Goal: Information Seeking & Learning: Find specific fact

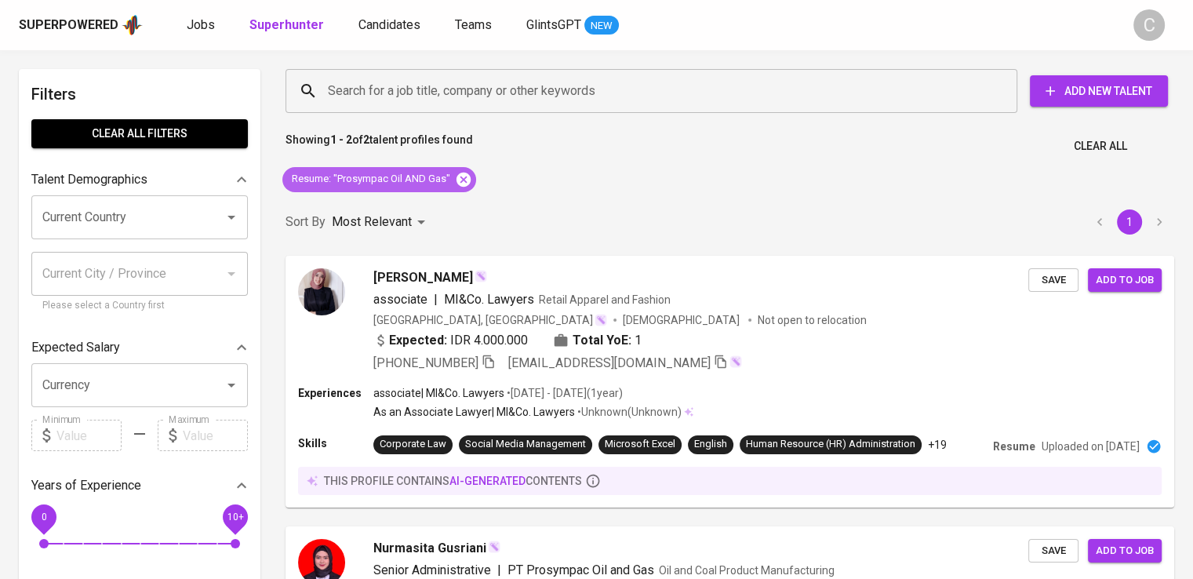
click at [456, 180] on icon at bounding box center [463, 179] width 14 height 14
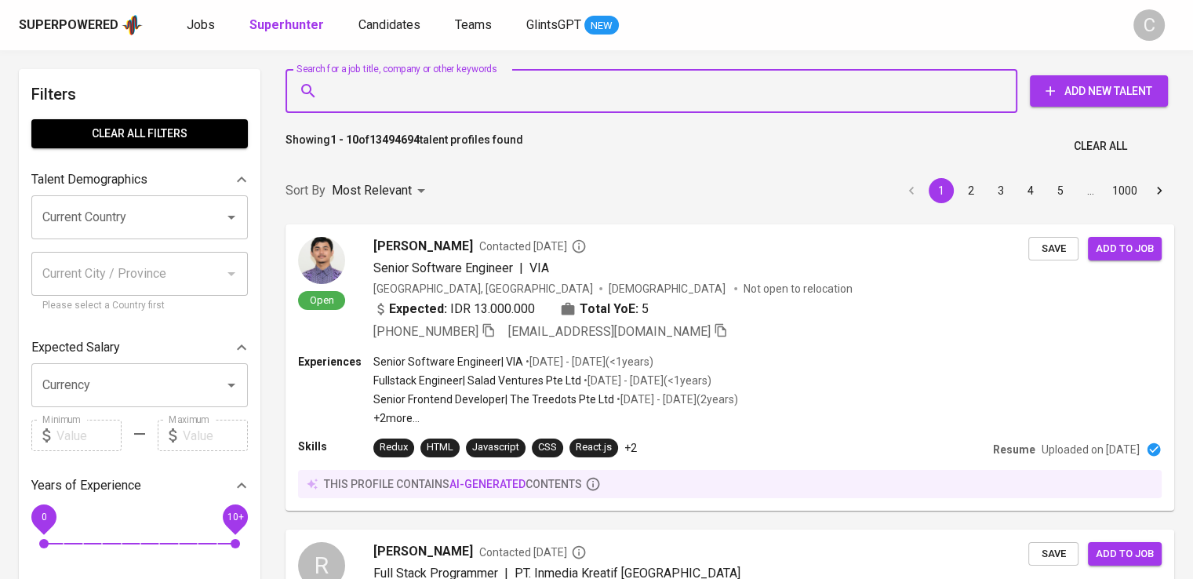
click at [555, 85] on input "Search for a job title, company or other keywords" at bounding box center [655, 91] width 663 height 30
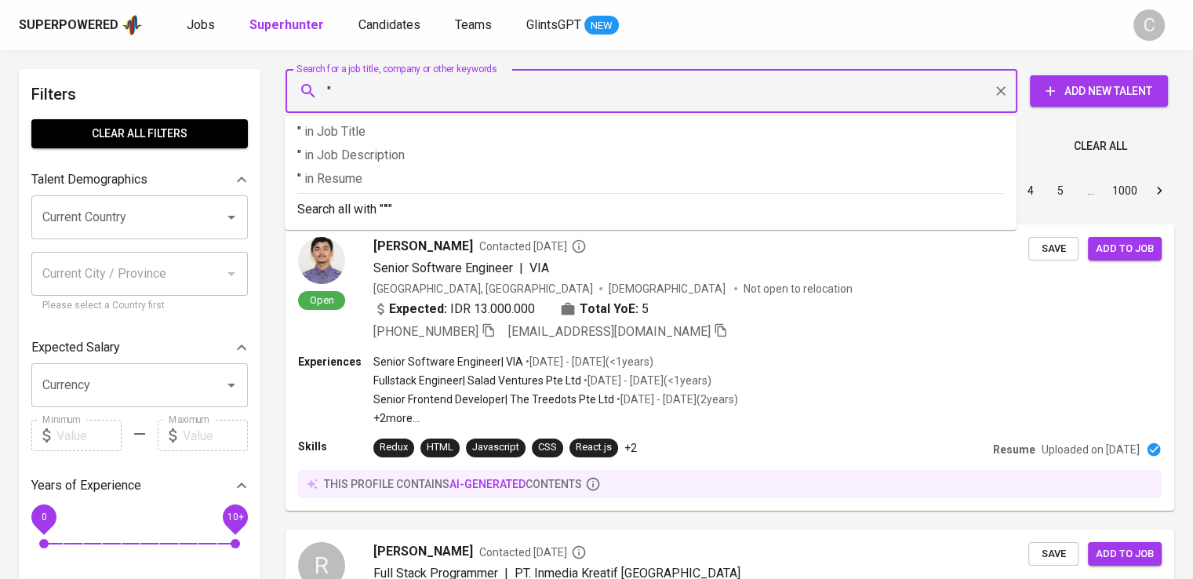
paste input "Haeda Makmur Sentosa"
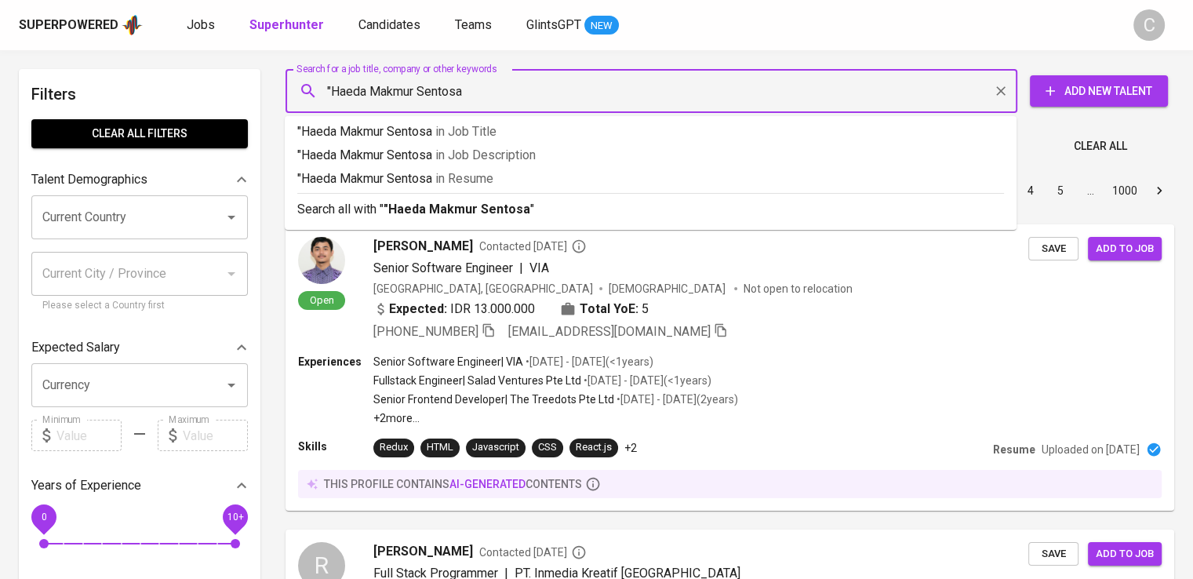
type input ""[PERSON_NAME] Sentosa""
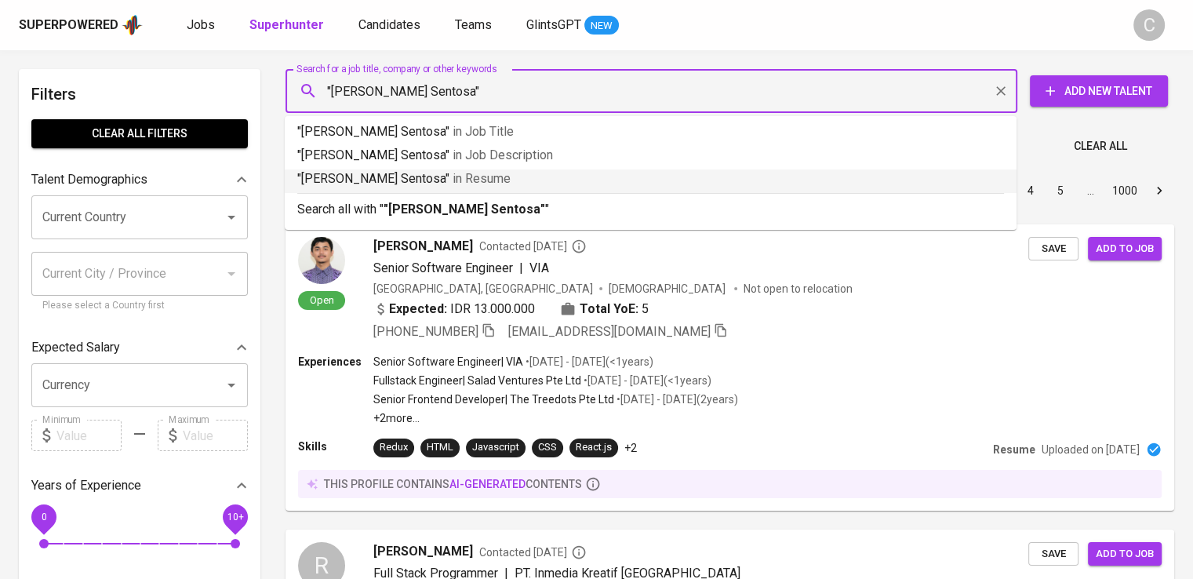
click at [555, 180] on p ""Haeda Makmur Sentosa" in [GEOGRAPHIC_DATA]" at bounding box center [650, 178] width 707 height 19
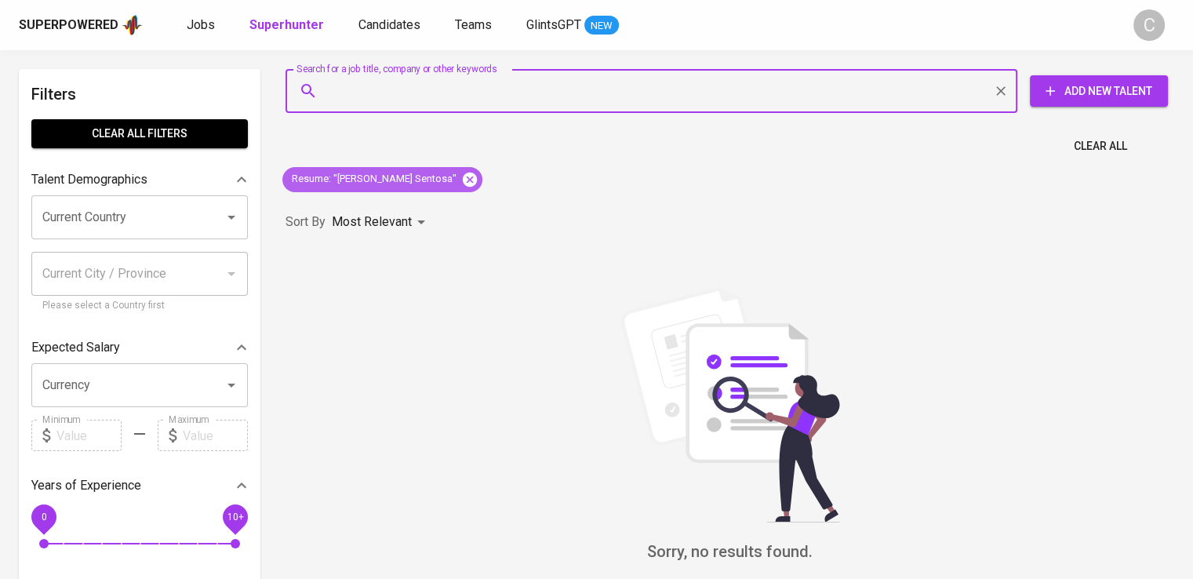
click at [463, 180] on icon at bounding box center [469, 179] width 17 height 17
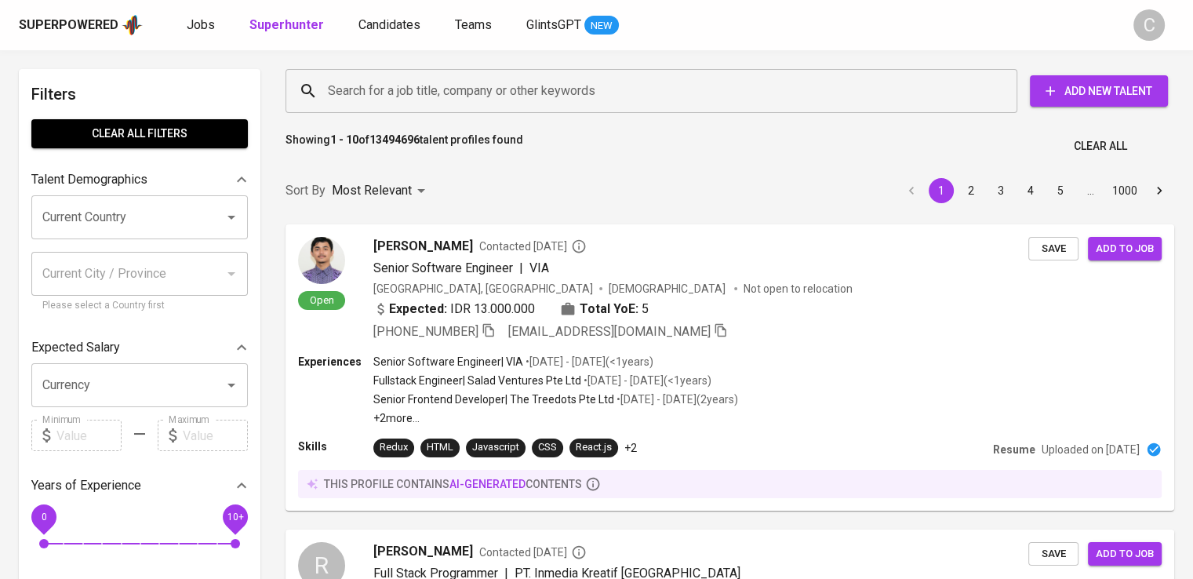
click at [464, 75] on div "Search for a job title, company or other keywords" at bounding box center [651, 91] width 732 height 44
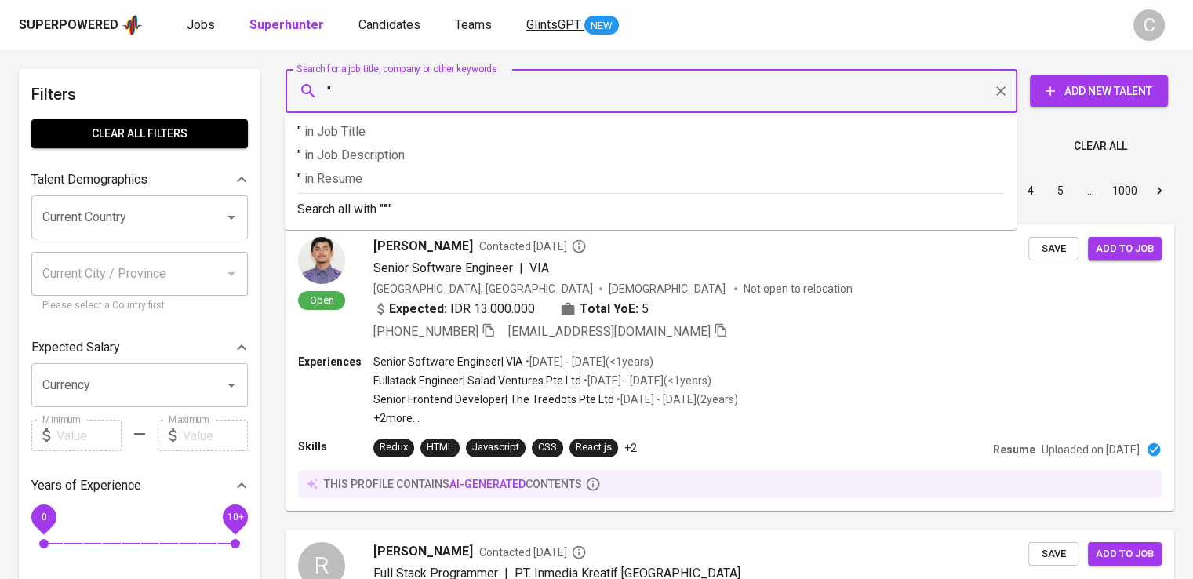
paste input "Grahamakmur Ciptapratama"
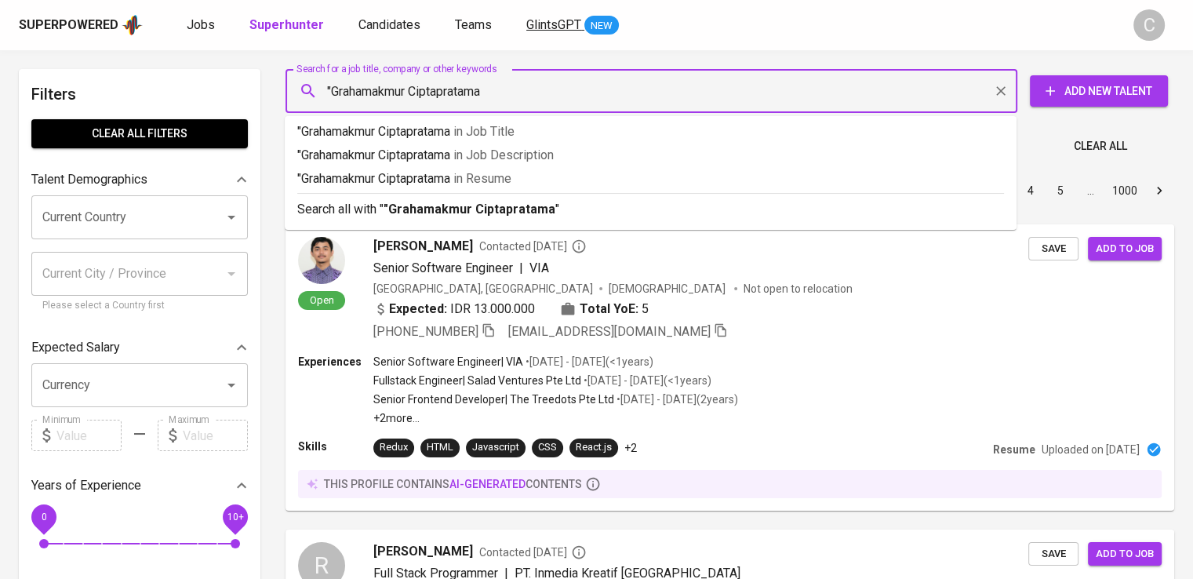
type input ""Grahamakmur Ciptapratama""
click at [623, 183] on p ""Grahamakmur Ciptapratama" in Resume" at bounding box center [650, 178] width 707 height 19
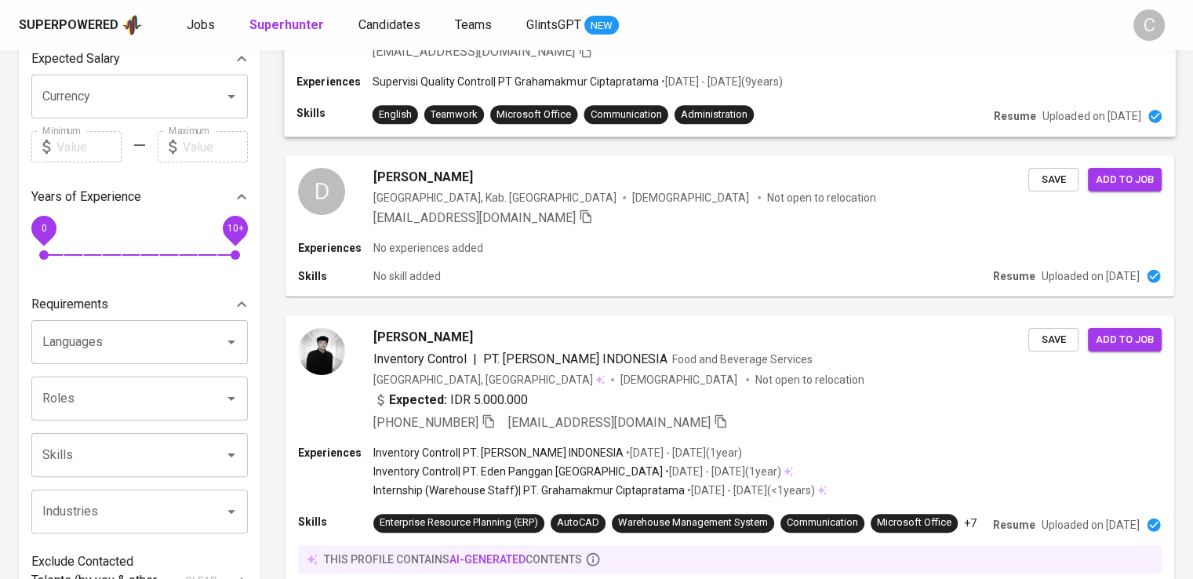
scroll to position [90, 0]
